Goal: Transaction & Acquisition: Book appointment/travel/reservation

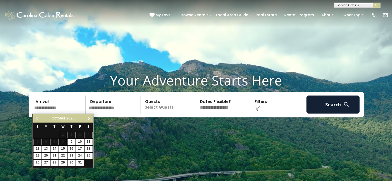
click at [90, 118] on span "Next" at bounding box center [89, 119] width 4 height 4
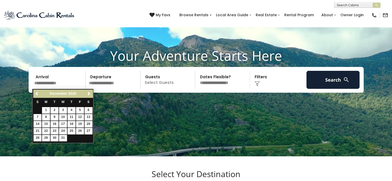
scroll to position [26, 0]
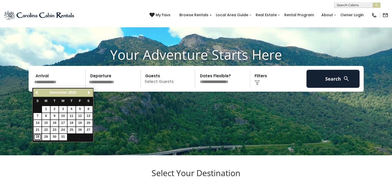
click at [39, 134] on link "28" at bounding box center [38, 137] width 8 height 6
type input "********"
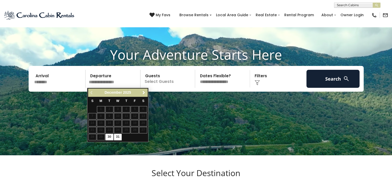
click at [143, 93] on span "Next" at bounding box center [144, 93] width 4 height 4
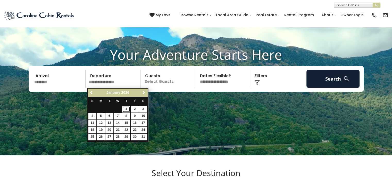
click at [127, 109] on link "1" at bounding box center [126, 109] width 8 height 6
type input "******"
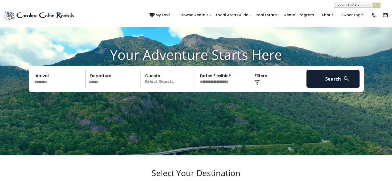
click at [162, 86] on p "Select Guests" at bounding box center [168, 79] width 53 height 18
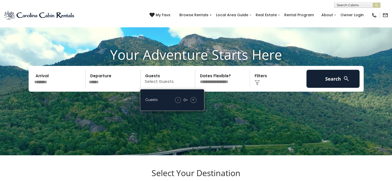
click at [191, 99] on div "+" at bounding box center [194, 100] width 6 height 6
click at [192, 99] on div "+" at bounding box center [194, 100] width 6 height 6
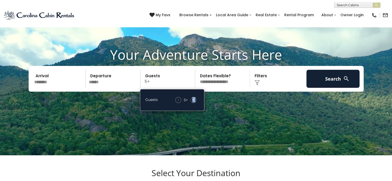
click at [192, 99] on div "+" at bounding box center [194, 100] width 6 height 6
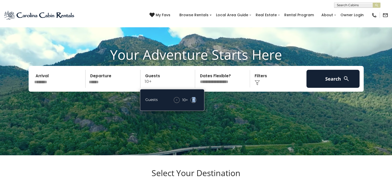
click at [192, 99] on div "+" at bounding box center [194, 100] width 6 height 6
click at [191, 99] on div "+" at bounding box center [194, 100] width 6 height 6
click at [177, 100] on div "-" at bounding box center [177, 100] width 6 height 6
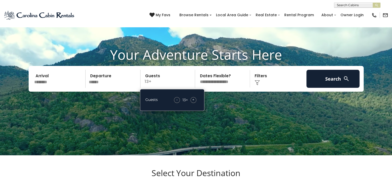
click at [213, 81] on select "**********" at bounding box center [223, 79] width 53 height 18
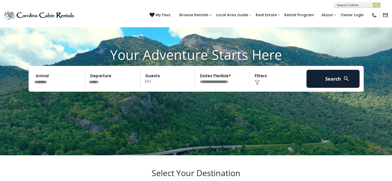
click at [259, 79] on div "Click to Choose" at bounding box center [278, 79] width 53 height 18
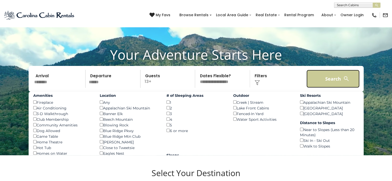
click at [332, 79] on button "Search" at bounding box center [333, 79] width 53 height 18
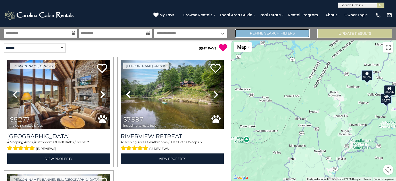
click at [291, 35] on link "Refine Search Filters" at bounding box center [272, 33] width 75 height 9
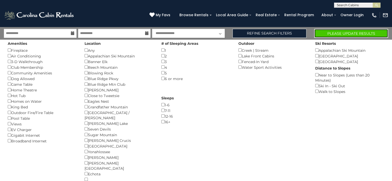
click at [326, 33] on button "Please Update Results" at bounding box center [351, 33] width 74 height 9
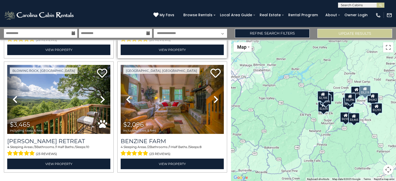
scroll to position [572, 0]
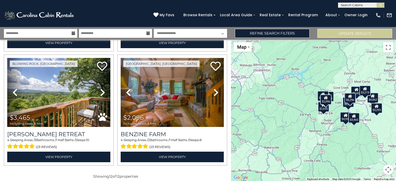
click at [171, 34] on select "**********" at bounding box center [190, 33] width 73 height 9
select select "*"
click at [154, 29] on select "**********" at bounding box center [190, 33] width 73 height 9
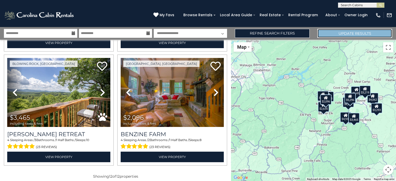
click at [337, 33] on button "Update Results" at bounding box center [354, 33] width 75 height 9
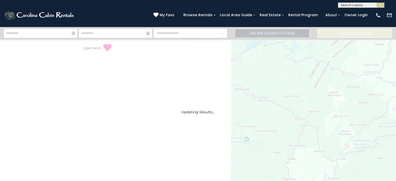
select select "*"
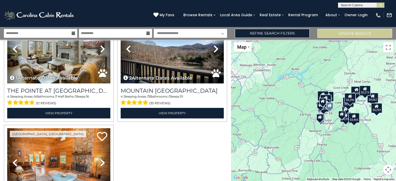
scroll to position [1251, 0]
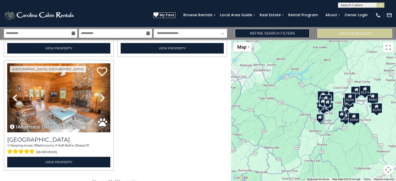
click at [159, 13] on icon at bounding box center [155, 14] width 5 height 5
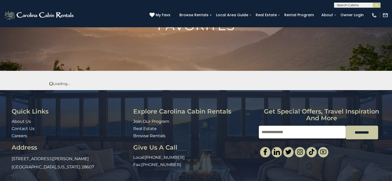
scroll to position [52, 0]
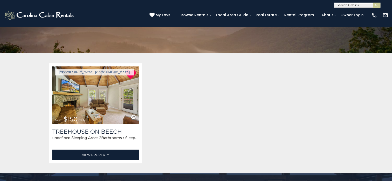
scroll to position [63, 0]
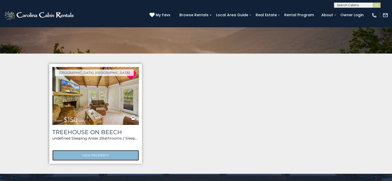
click at [102, 156] on link "View Property" at bounding box center [95, 155] width 87 height 11
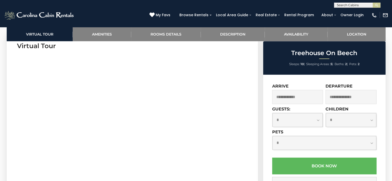
scroll to position [232, 0]
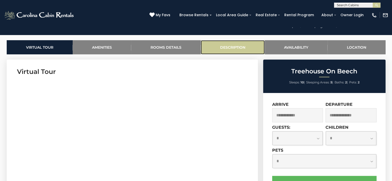
click at [240, 49] on link "Description" at bounding box center [233, 47] width 64 height 14
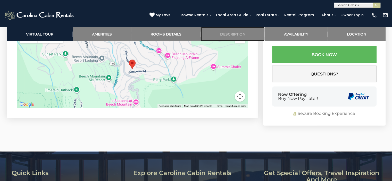
scroll to position [1137, 0]
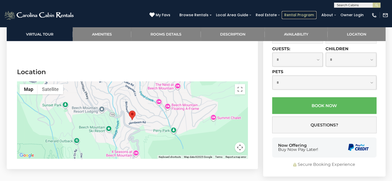
click at [300, 15] on link "Rental Program" at bounding box center [299, 15] width 35 height 8
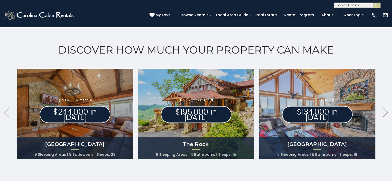
scroll to position [258, 0]
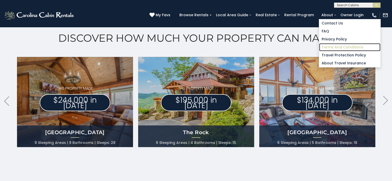
click at [334, 46] on link "Terms and Conditions" at bounding box center [349, 47] width 61 height 8
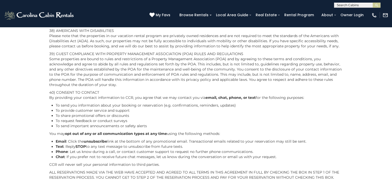
scroll to position [1959, 0]
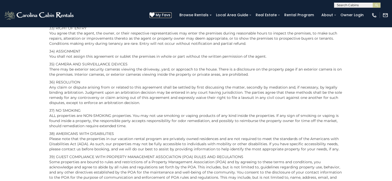
click at [155, 15] on icon at bounding box center [152, 14] width 5 height 5
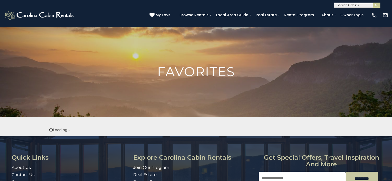
scroll to position [60, 0]
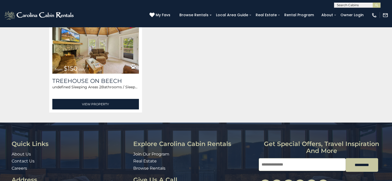
scroll to position [115, 0]
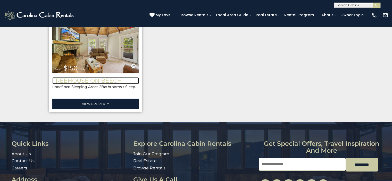
click at [110, 82] on h3 "Treehouse On Beech" at bounding box center [95, 80] width 87 height 7
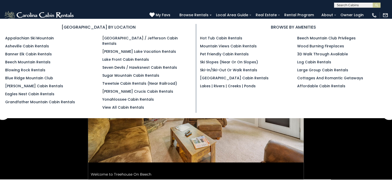
scroll to position [26, 0]
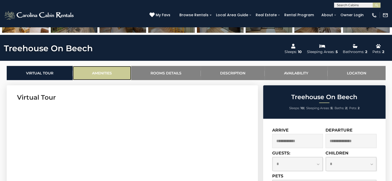
click at [110, 70] on link "Amenities" at bounding box center [102, 73] width 59 height 14
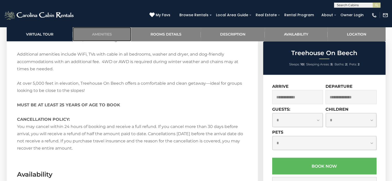
scroll to position [925, 0]
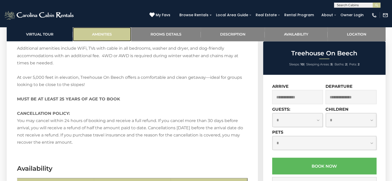
click at [108, 37] on link "Amenities" at bounding box center [102, 34] width 59 height 14
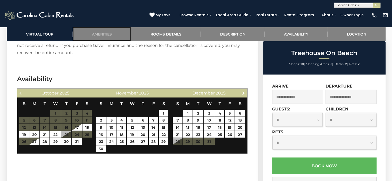
scroll to position [1157, 0]
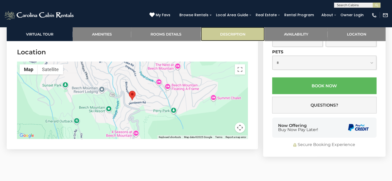
click at [229, 36] on link "Description" at bounding box center [233, 34] width 64 height 14
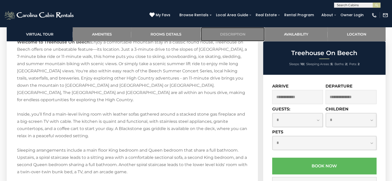
scroll to position [764, 0]
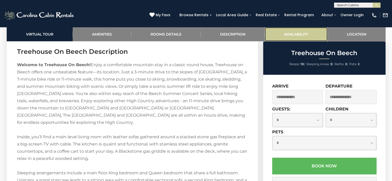
click at [294, 34] on link "Availability" at bounding box center [296, 34] width 63 height 14
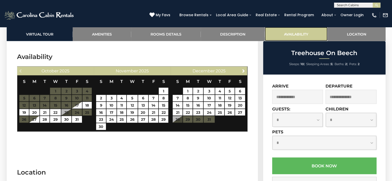
scroll to position [1042, 0]
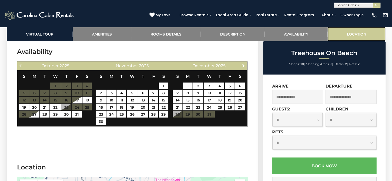
drag, startPoint x: 362, startPoint y: 34, endPoint x: 359, endPoint y: 34, distance: 3.1
click at [362, 34] on link "Location" at bounding box center [357, 34] width 58 height 14
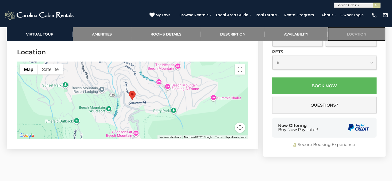
scroll to position [1158, 0]
click at [129, 91] on area "Treehouse On Beech" at bounding box center [129, 91] width 0 height 0
click at [129, 101] on div at bounding box center [132, 100] width 231 height 77
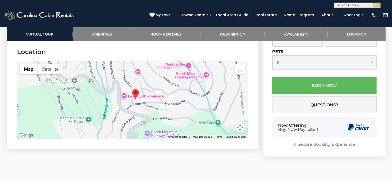
click at [130, 103] on div at bounding box center [132, 100] width 231 height 77
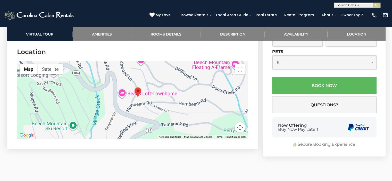
click at [131, 103] on div at bounding box center [132, 100] width 231 height 77
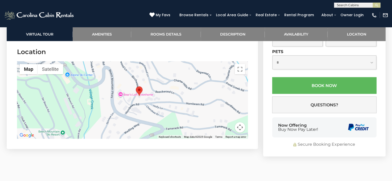
click at [131, 103] on div at bounding box center [132, 100] width 231 height 77
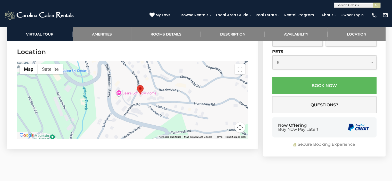
click at [132, 103] on div at bounding box center [132, 100] width 231 height 77
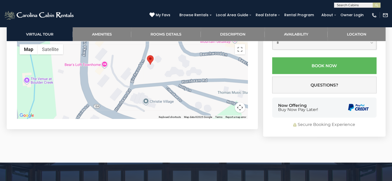
scroll to position [1183, 0]
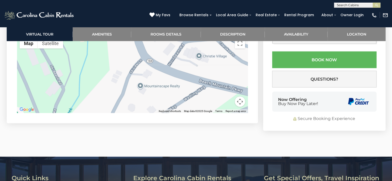
drag, startPoint x: 91, startPoint y: 97, endPoint x: 142, endPoint y: 67, distance: 59.2
click at [144, 59] on div at bounding box center [132, 74] width 231 height 77
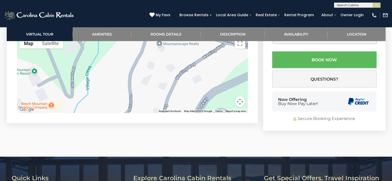
drag, startPoint x: 165, startPoint y: 96, endPoint x: 186, endPoint y: 51, distance: 49.6
click at [186, 51] on div at bounding box center [132, 74] width 231 height 77
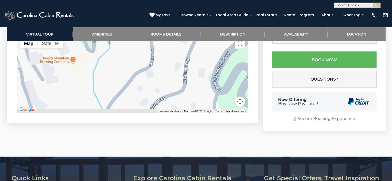
drag, startPoint x: 146, startPoint y: 95, endPoint x: 167, endPoint y: 50, distance: 49.9
click at [167, 50] on div at bounding box center [132, 74] width 231 height 77
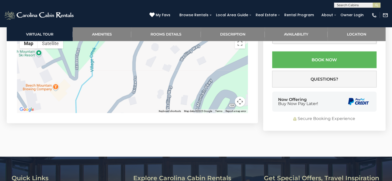
drag, startPoint x: 135, startPoint y: 94, endPoint x: 145, endPoint y: 83, distance: 14.2
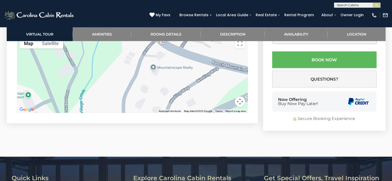
drag, startPoint x: 154, startPoint y: 59, endPoint x: 140, endPoint y: 103, distance: 46.1
click at [140, 103] on div at bounding box center [132, 74] width 231 height 77
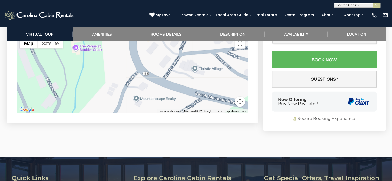
drag, startPoint x: 159, startPoint y: 70, endPoint x: 146, endPoint y: 97, distance: 30.0
click at [146, 97] on div at bounding box center [132, 74] width 231 height 77
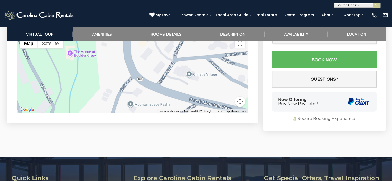
click at [140, 92] on div at bounding box center [132, 74] width 231 height 77
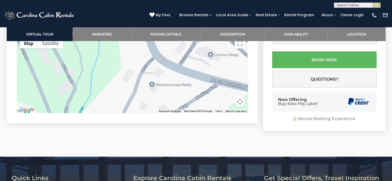
drag, startPoint x: 130, startPoint y: 68, endPoint x: 138, endPoint y: 47, distance: 22.5
click at [142, 42] on div at bounding box center [132, 74] width 231 height 77
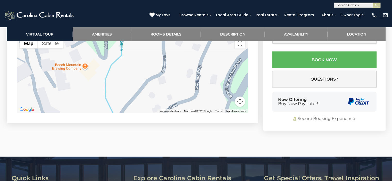
drag, startPoint x: 128, startPoint y: 75, endPoint x: 135, endPoint y: 63, distance: 13.7
click at [135, 62] on div at bounding box center [132, 74] width 231 height 77
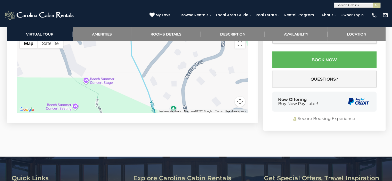
drag, startPoint x: 130, startPoint y: 80, endPoint x: 127, endPoint y: 88, distance: 8.5
click at [133, 77] on div at bounding box center [132, 74] width 231 height 77
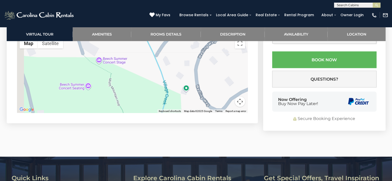
drag, startPoint x: 125, startPoint y: 92, endPoint x: 129, endPoint y: 79, distance: 13.0
click at [129, 79] on div at bounding box center [132, 74] width 231 height 77
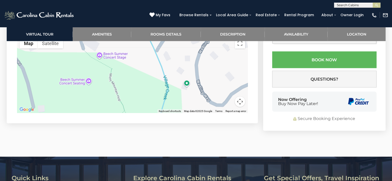
scroll to position [1209, 0]
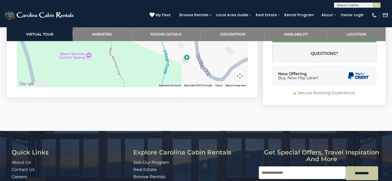
click at [167, 65] on div at bounding box center [132, 48] width 231 height 77
drag, startPoint x: 167, startPoint y: 65, endPoint x: 205, endPoint y: 84, distance: 42.5
click at [167, 65] on div at bounding box center [132, 48] width 231 height 77
click at [237, 73] on button "Map camera controls" at bounding box center [240, 76] width 10 height 10
click at [211, 74] on button "Move down" at bounding box center [214, 76] width 10 height 10
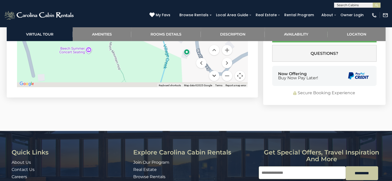
click at [211, 74] on button "Move down" at bounding box center [214, 76] width 10 height 10
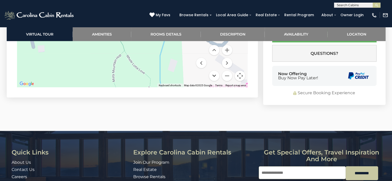
click at [211, 74] on button "Move down" at bounding box center [214, 76] width 10 height 10
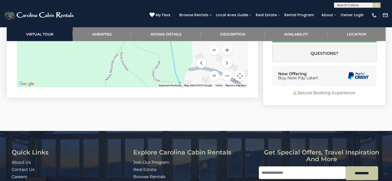
drag, startPoint x: 193, startPoint y: 64, endPoint x: 217, endPoint y: 80, distance: 28.8
click at [202, 87] on section "Location ← Move left → Move right ↑ Move up ↓ Move down + Zoom in - Zoom out Ho…" at bounding box center [132, 43] width 251 height 110
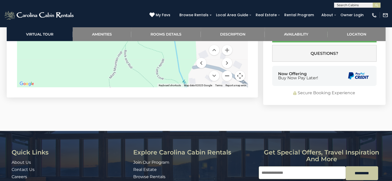
click at [226, 76] on button "Zoom out" at bounding box center [227, 76] width 10 height 10
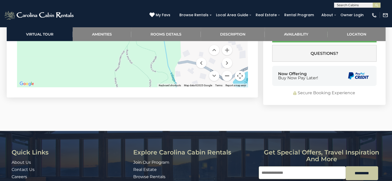
click at [226, 76] on button "Zoom out" at bounding box center [227, 76] width 10 height 10
click at [225, 76] on button "Zoom out" at bounding box center [227, 76] width 10 height 10
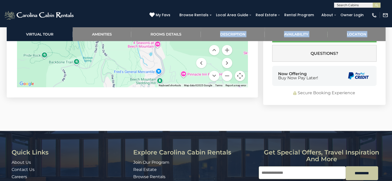
drag, startPoint x: 209, startPoint y: 103, endPoint x: 218, endPoint y: 109, distance: 10.4
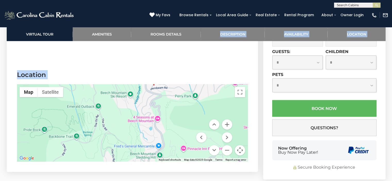
scroll to position [1132, 0]
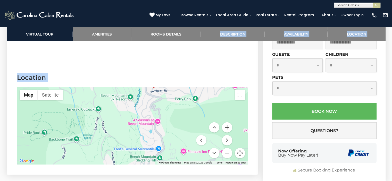
click at [227, 127] on button "Zoom in" at bounding box center [227, 127] width 10 height 10
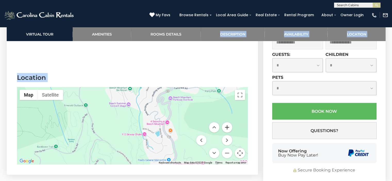
click at [227, 127] on button "Zoom in" at bounding box center [227, 127] width 10 height 10
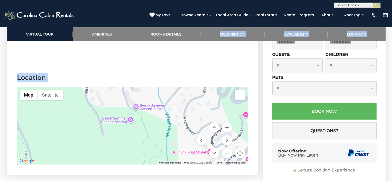
drag, startPoint x: 139, startPoint y: 108, endPoint x: 153, endPoint y: 144, distance: 38.5
click at [152, 145] on div at bounding box center [132, 125] width 231 height 77
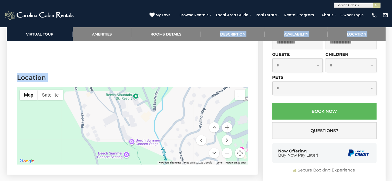
drag, startPoint x: 173, startPoint y: 108, endPoint x: 169, endPoint y: 143, distance: 36.0
click at [169, 143] on div at bounding box center [132, 125] width 231 height 77
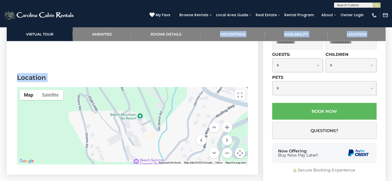
drag, startPoint x: 160, startPoint y: 115, endPoint x: 162, endPoint y: 122, distance: 7.8
click at [162, 123] on div at bounding box center [132, 125] width 231 height 77
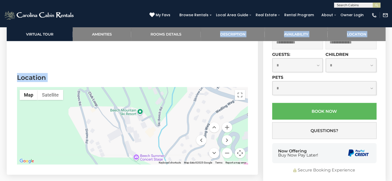
drag, startPoint x: 153, startPoint y: 144, endPoint x: 154, endPoint y: 140, distance: 4.2
click at [154, 140] on div at bounding box center [132, 125] width 231 height 77
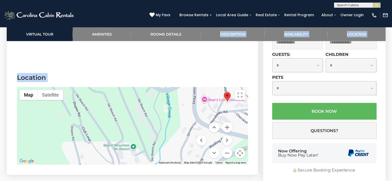
drag, startPoint x: 190, startPoint y: 101, endPoint x: 184, endPoint y: 133, distance: 33.1
click at [184, 133] on div at bounding box center [132, 125] width 231 height 77
